Goal: Task Accomplishment & Management: Use online tool/utility

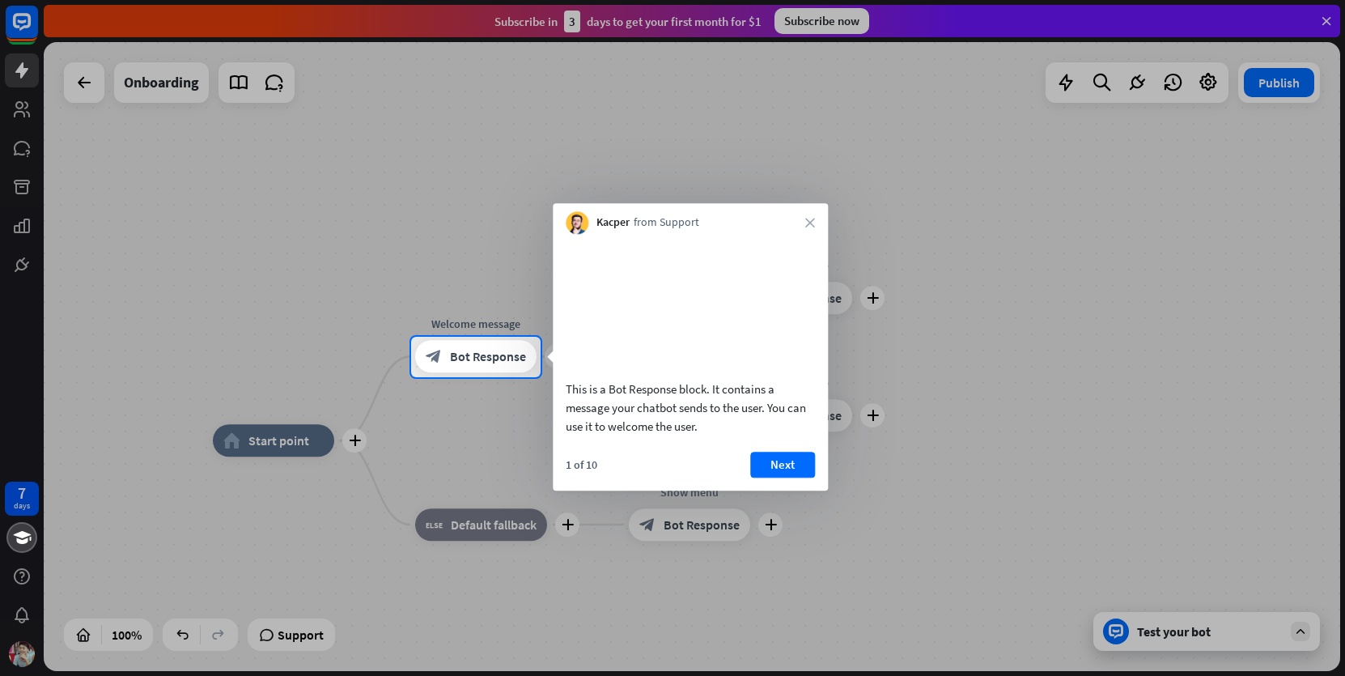
click at [1323, 20] on div at bounding box center [672, 168] width 1345 height 337
click at [813, 224] on icon "close" at bounding box center [810, 223] width 10 height 10
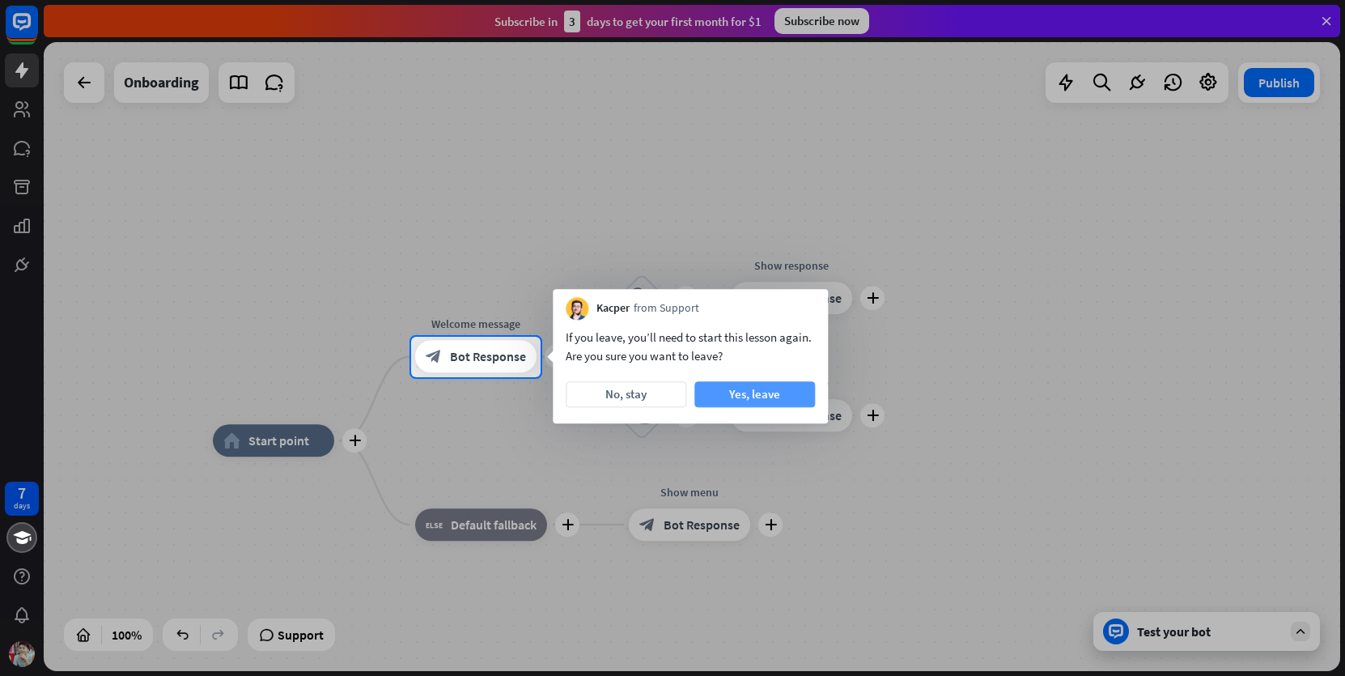
click at [725, 394] on button "Yes, leave" at bounding box center [754, 394] width 121 height 26
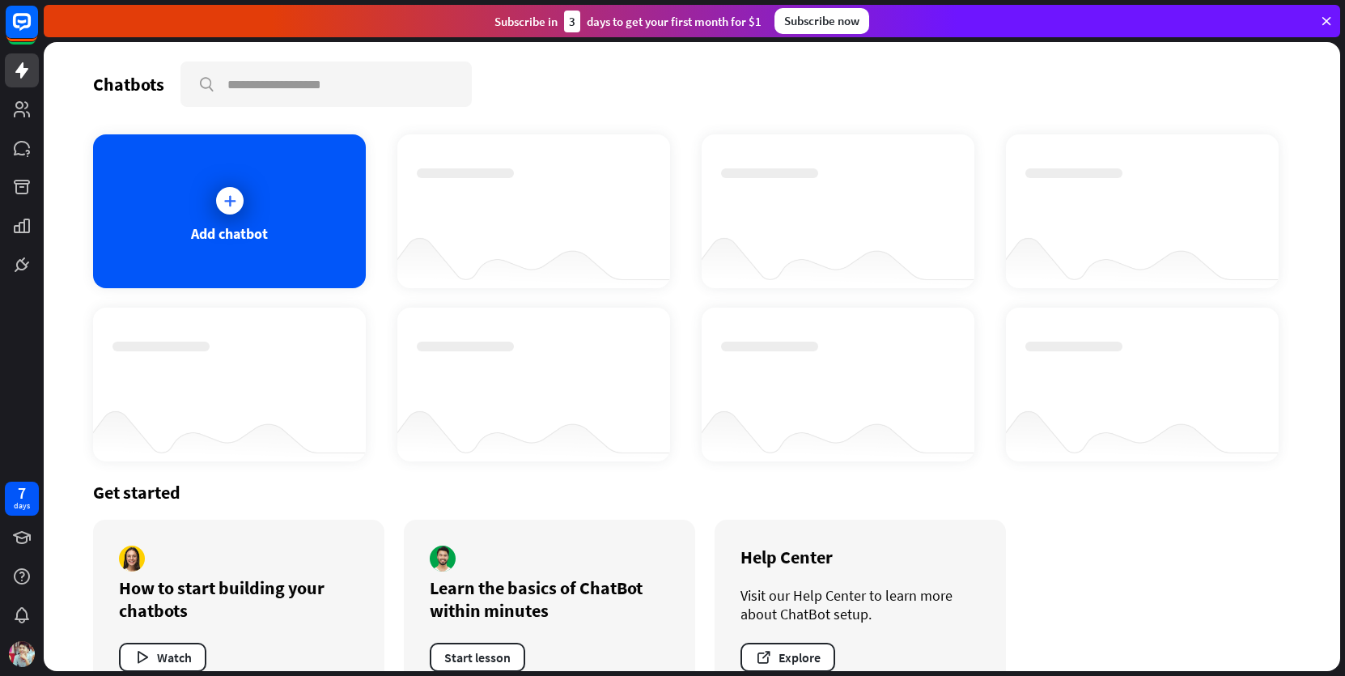
click at [1323, 19] on icon at bounding box center [1326, 21] width 15 height 15
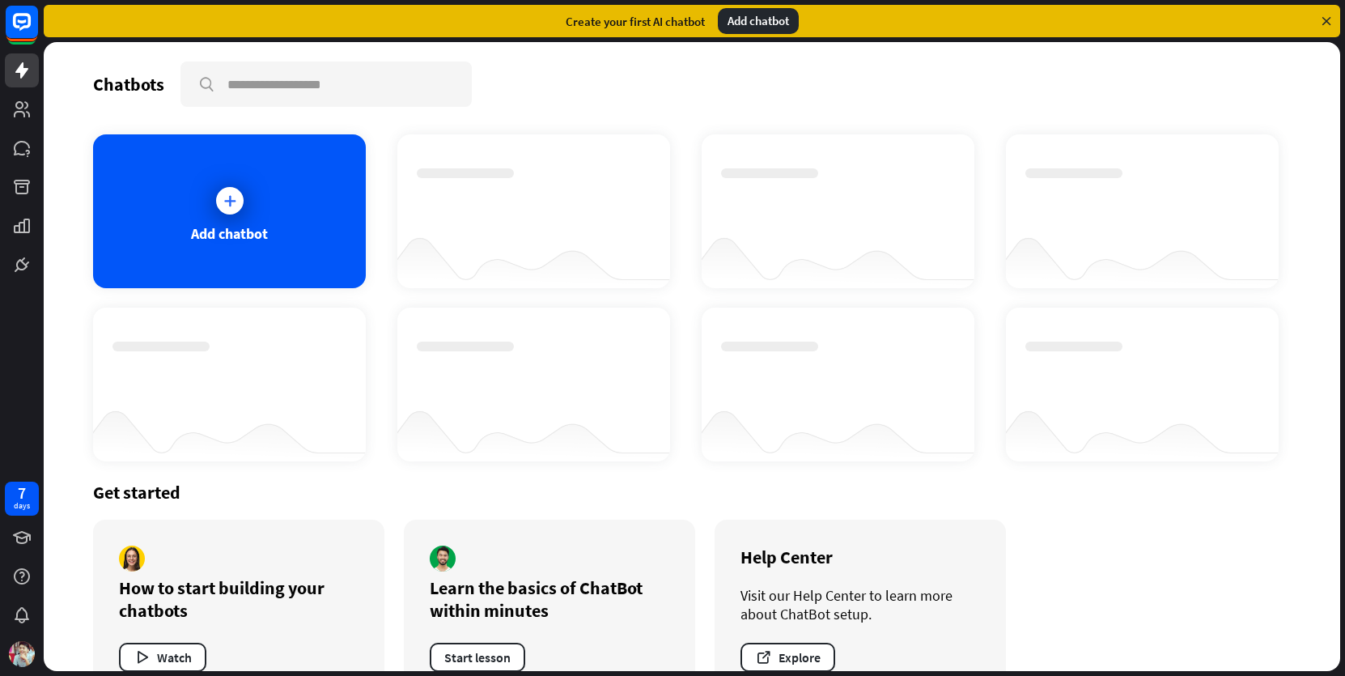
click at [1323, 19] on icon at bounding box center [1326, 21] width 15 height 15
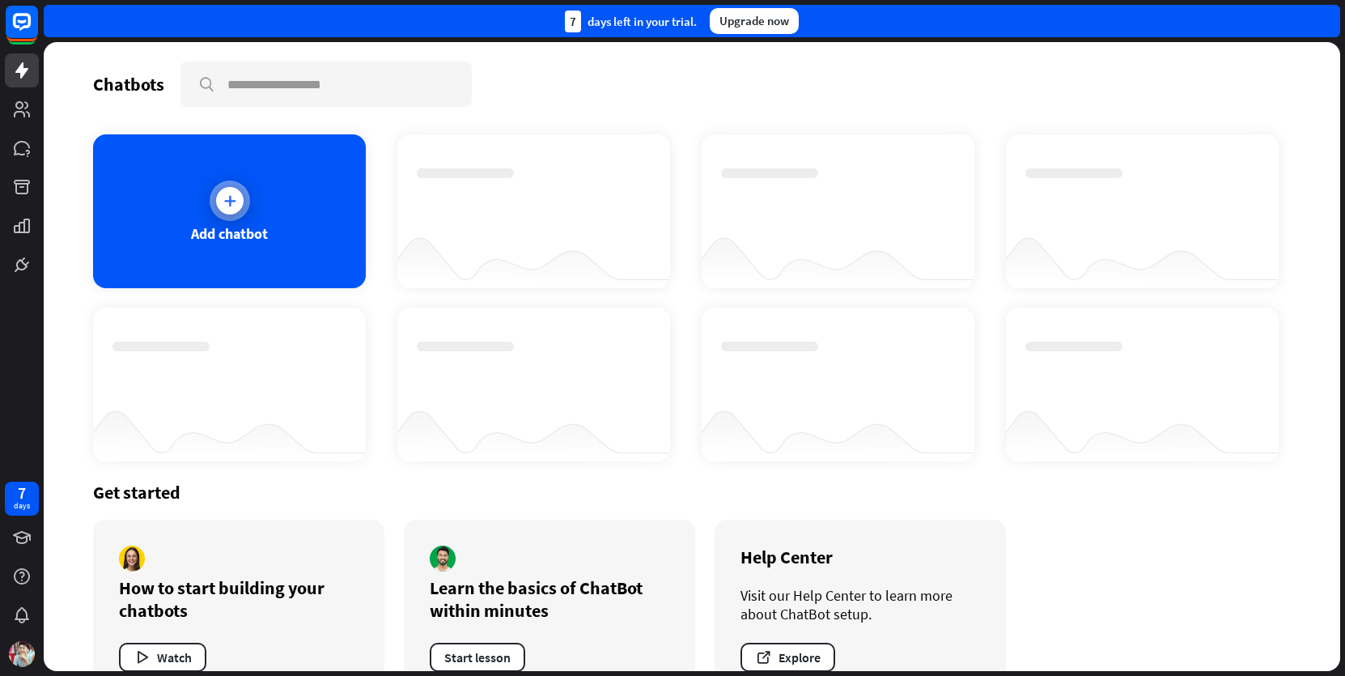
click at [176, 245] on div "Add chatbot" at bounding box center [229, 211] width 273 height 154
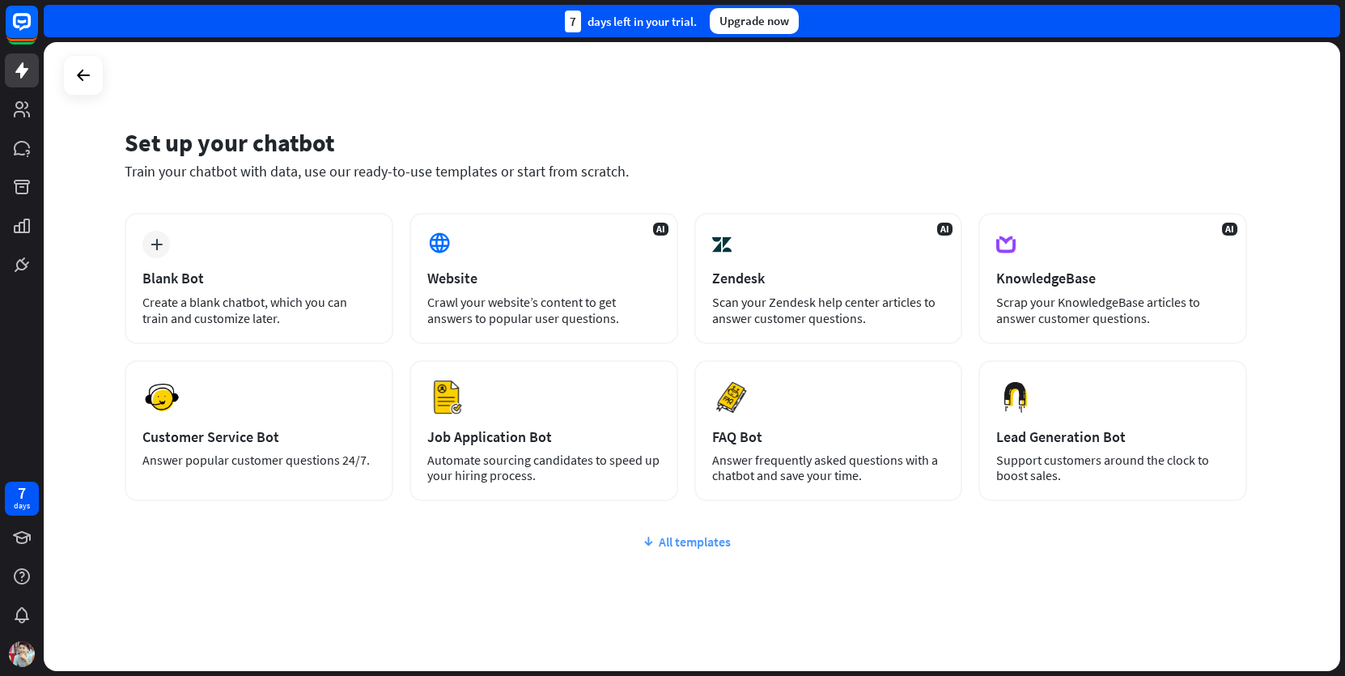
click at [671, 549] on div "All templates" at bounding box center [686, 541] width 1122 height 16
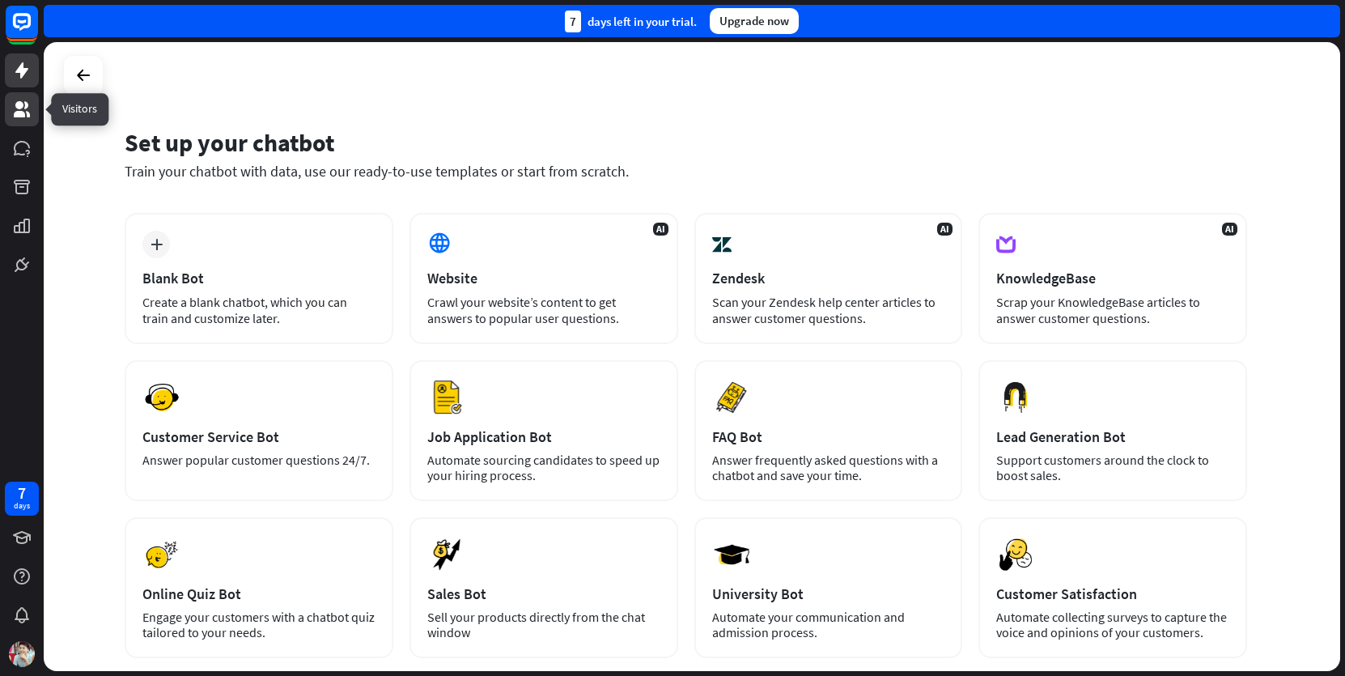
click at [34, 105] on link at bounding box center [22, 109] width 34 height 34
